Goal: Task Accomplishment & Management: Complete application form

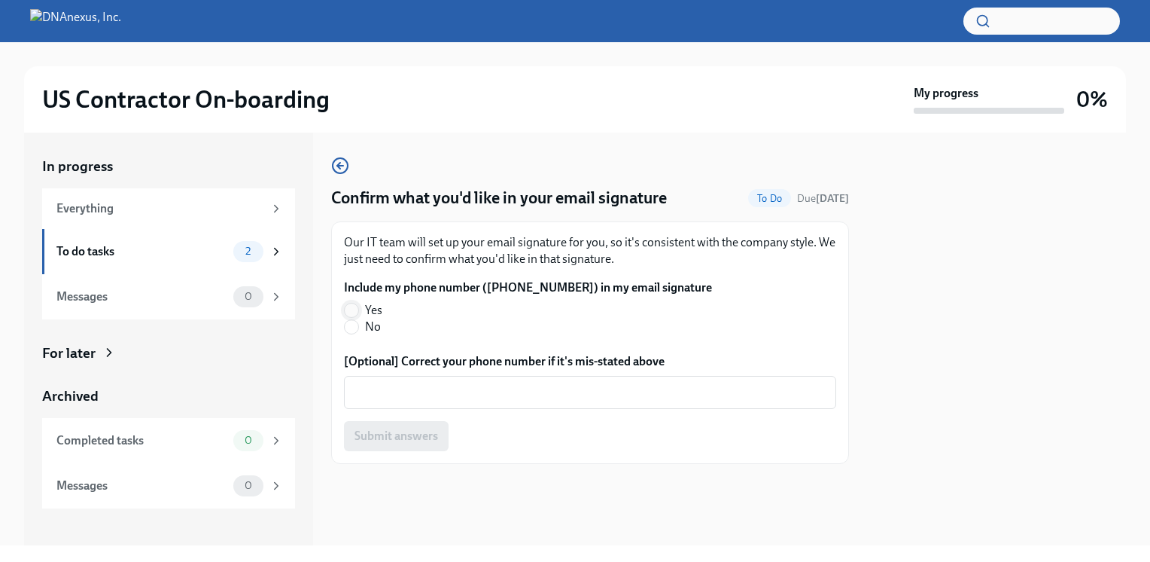
click at [350, 308] on input "Yes" at bounding box center [352, 310] width 14 height 14
radio input "true"
click at [385, 430] on span "Submit answers" at bounding box center [397, 435] width 84 height 15
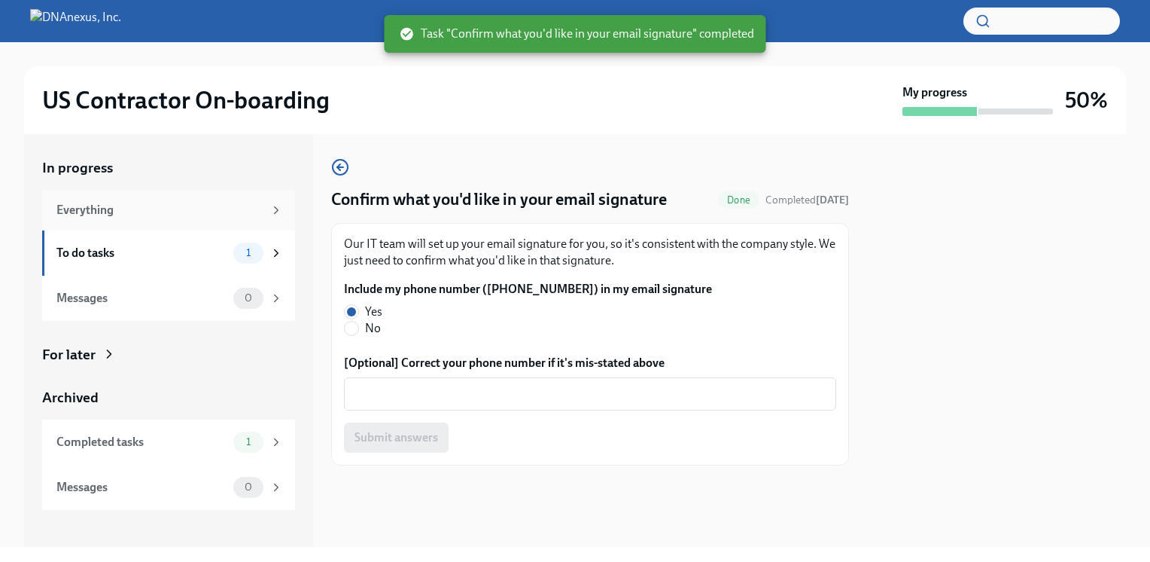
click at [215, 204] on div "Everything" at bounding box center [159, 210] width 207 height 17
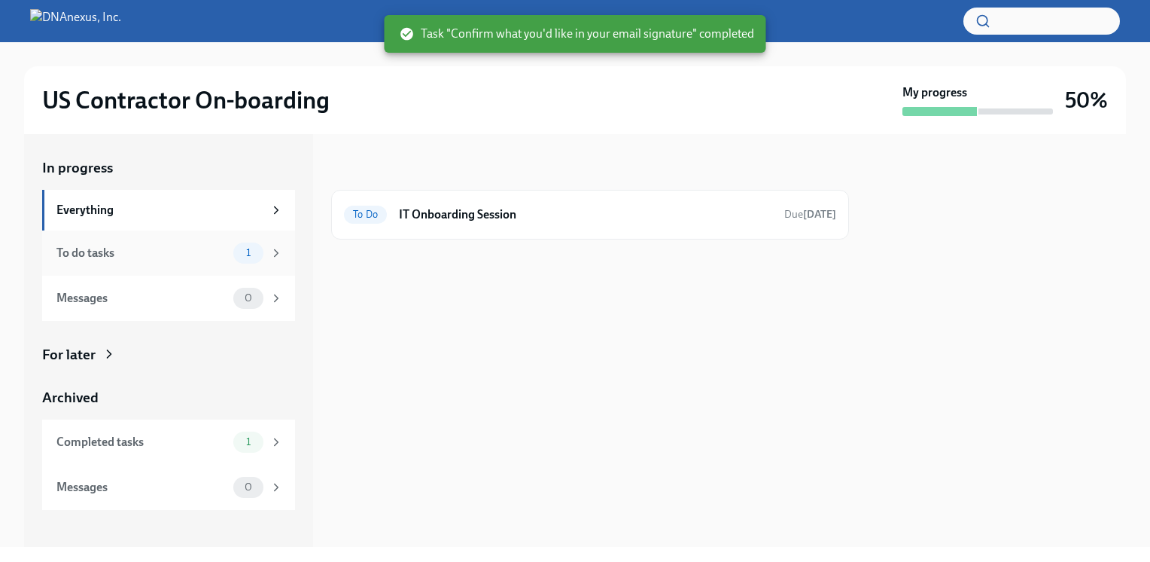
click at [215, 242] on div "To do tasks 1" at bounding box center [169, 252] width 227 height 21
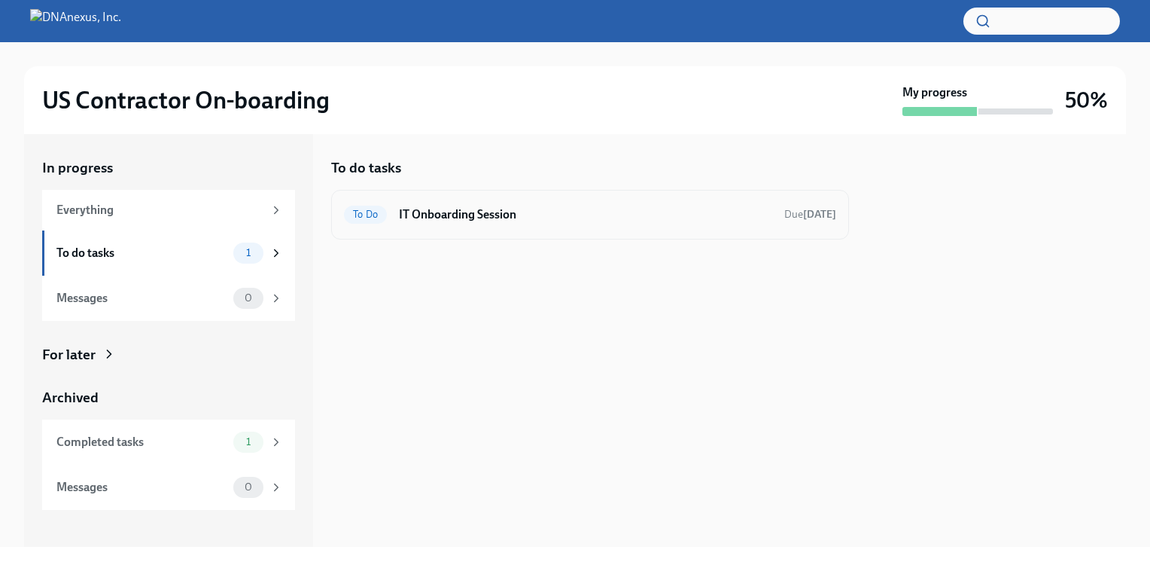
click at [476, 215] on h6 "IT Onboarding Session" at bounding box center [585, 214] width 373 height 17
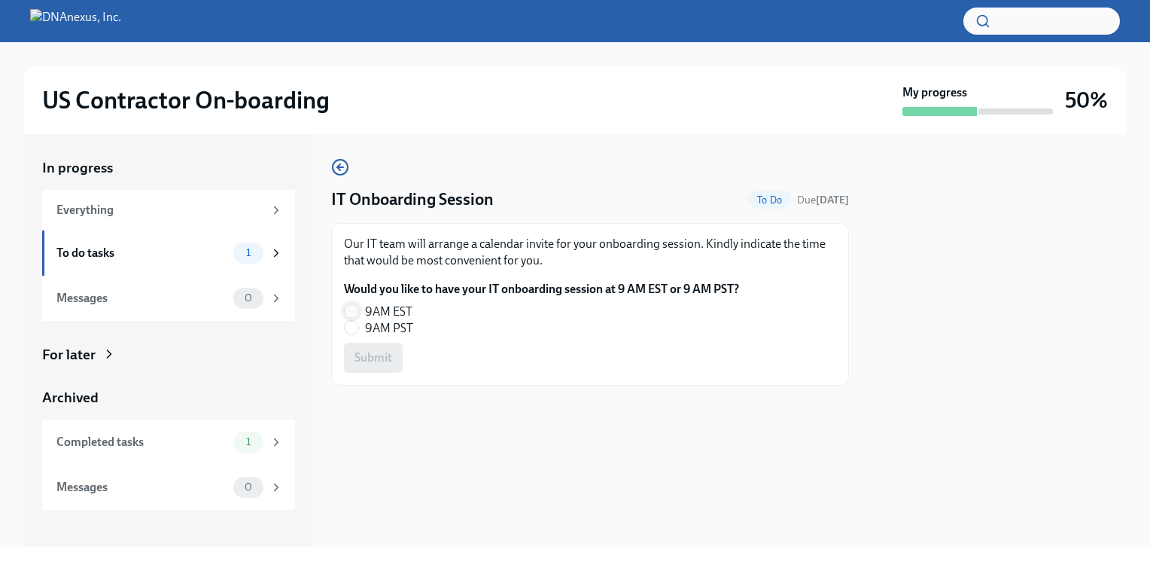
click at [349, 310] on input "9AM EST" at bounding box center [352, 311] width 14 height 14
radio input "true"
click at [371, 356] on span "Submit" at bounding box center [374, 357] width 38 height 15
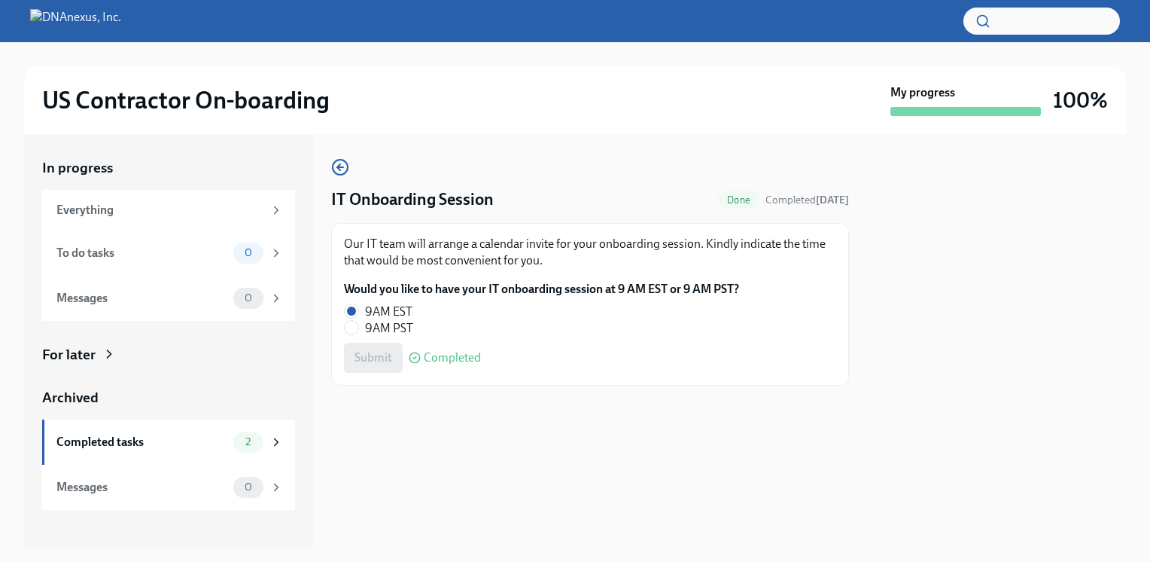
click at [970, 262] on div at bounding box center [996, 340] width 259 height 413
